Goal: Check status: Check status

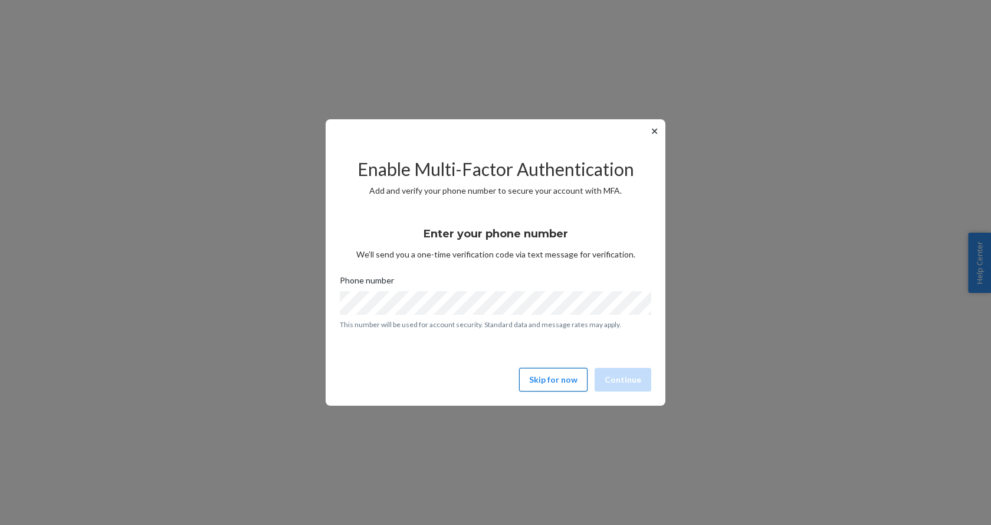
click at [571, 379] on button "Skip for now" at bounding box center [553, 380] width 68 height 24
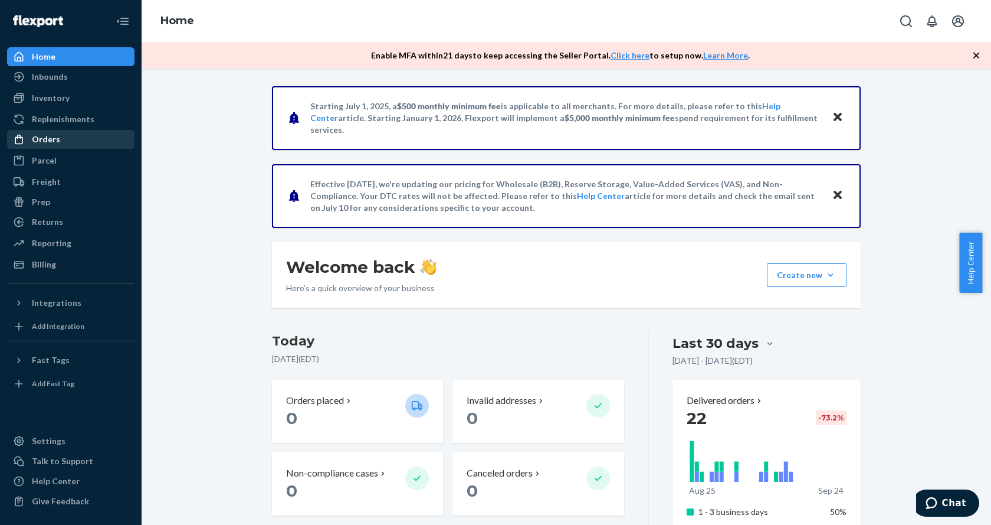
click at [34, 137] on div "Orders" at bounding box center [46, 139] width 28 height 12
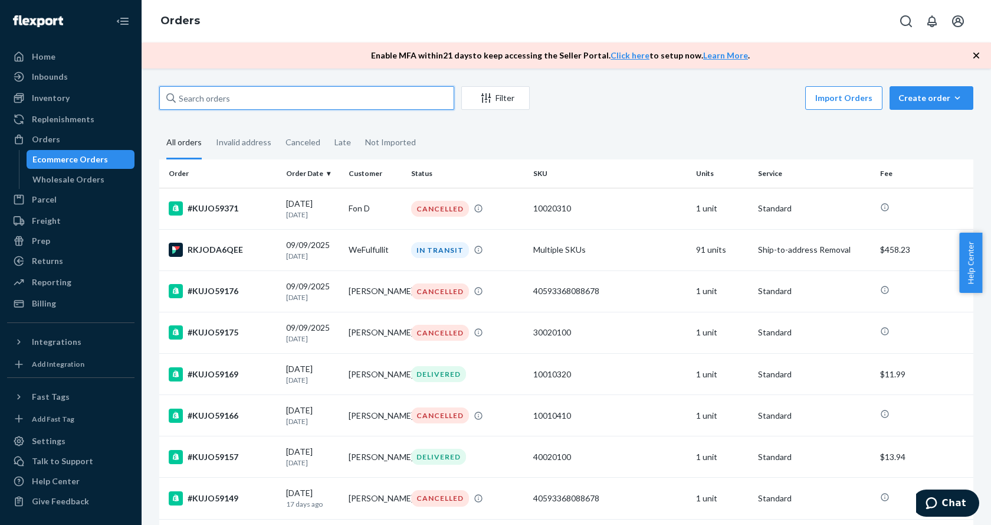
click at [237, 100] on input "text" at bounding box center [306, 98] width 295 height 24
paste input "#KUJO57355"
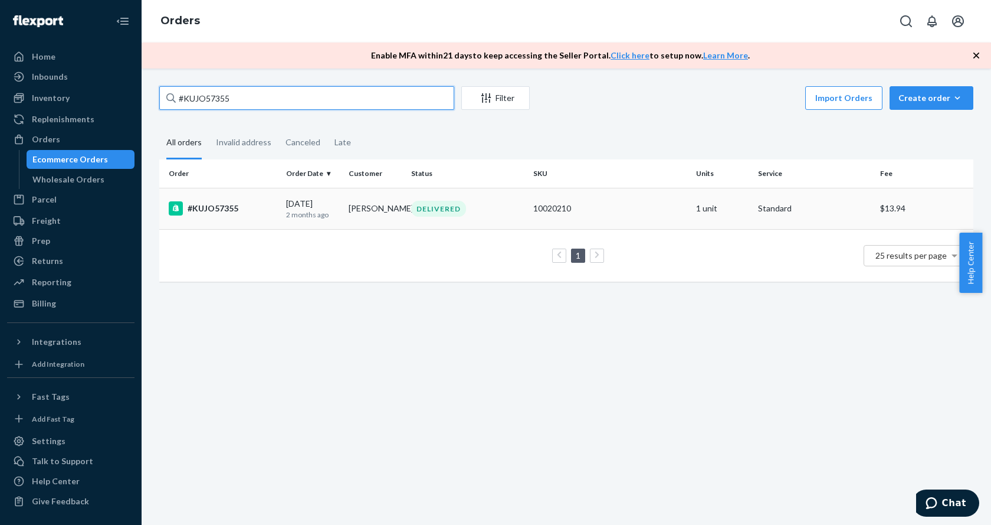
type input "#KUJO57355"
click at [205, 210] on div "#KUJO57355" at bounding box center [223, 208] width 108 height 14
